Goal: Information Seeking & Learning: Learn about a topic

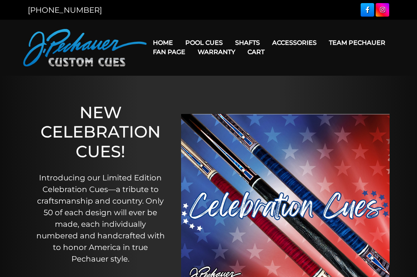
click at [230, 136] on link "Retired Cues" at bounding box center [227, 130] width 95 height 11
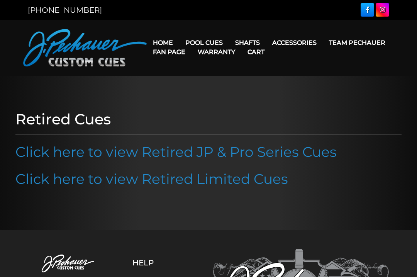
click at [249, 150] on link "Click here to view Retired JP & Pro Series Cues" at bounding box center [176, 151] width 322 height 17
click at [253, 179] on link "Click here to view Retired Limited Cues" at bounding box center [151, 178] width 273 height 17
click at [252, 81] on link "Pro Series (R) – NEW" at bounding box center [227, 75] width 95 height 11
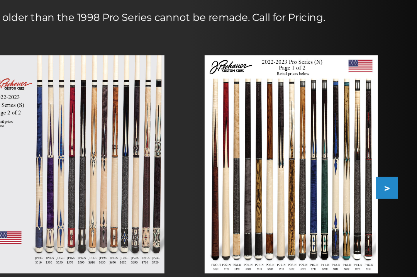
scroll to position [86, 0]
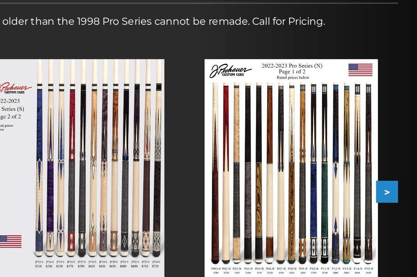
click at [392, 154] on button ">" at bounding box center [399, 161] width 14 height 14
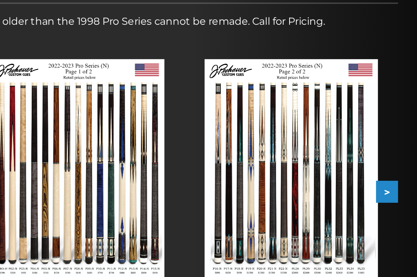
click at [392, 154] on button ">" at bounding box center [399, 161] width 14 height 14
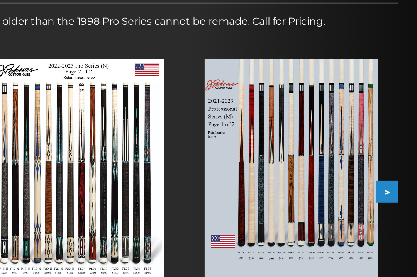
click at [392, 154] on button ">" at bounding box center [399, 161] width 14 height 14
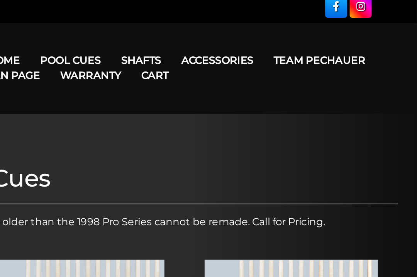
scroll to position [0, 0]
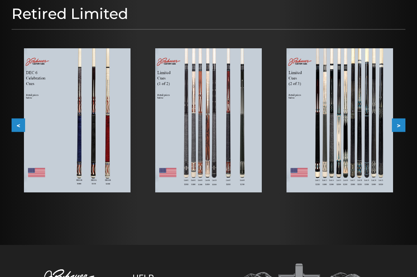
click at [403, 120] on button ">" at bounding box center [399, 126] width 14 height 14
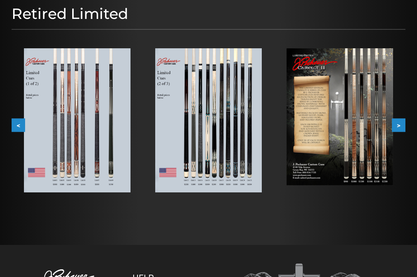
scroll to position [102, 0]
click at [405, 123] on button ">" at bounding box center [399, 125] width 14 height 14
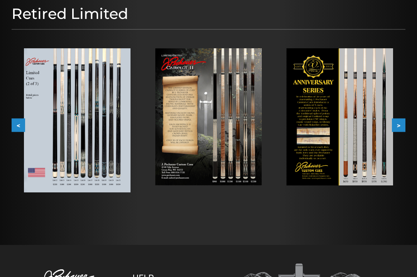
click at [402, 124] on button ">" at bounding box center [399, 125] width 14 height 14
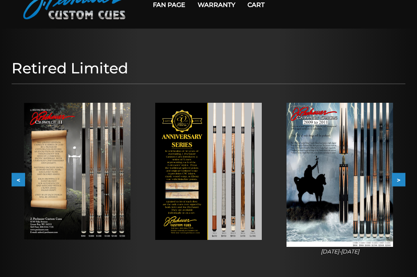
scroll to position [0, 0]
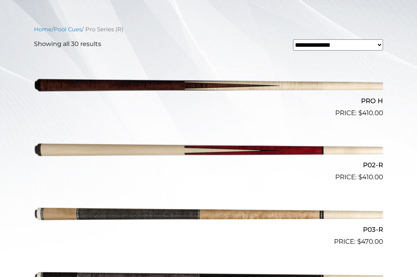
scroll to position [193, 0]
